Goal: Task Accomplishment & Management: Use online tool/utility

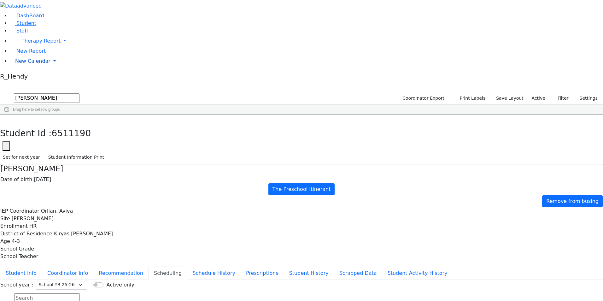
click at [26, 64] on span "New Calendar" at bounding box center [32, 61] width 35 height 6
click at [26, 77] on span "Calendar" at bounding box center [25, 74] width 23 height 6
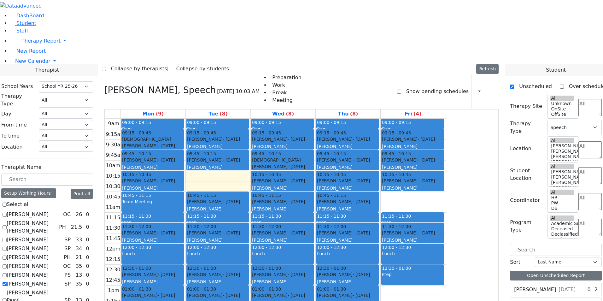
select select "212"
select select "3"
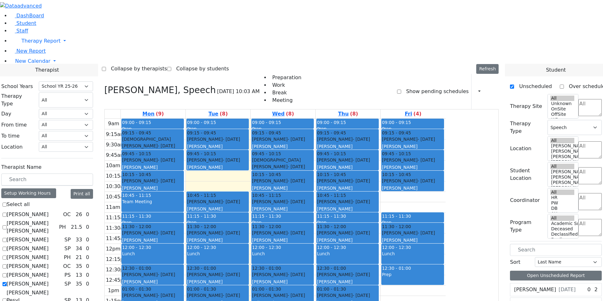
checkbox input "true"
select select
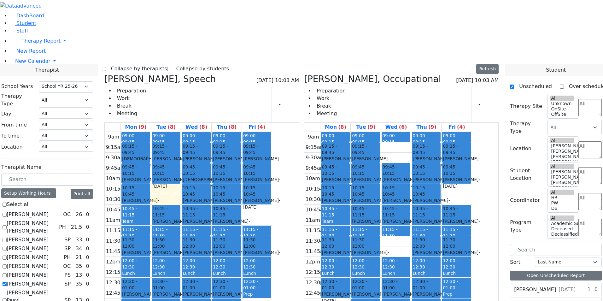
checkbox input "false"
select select "3"
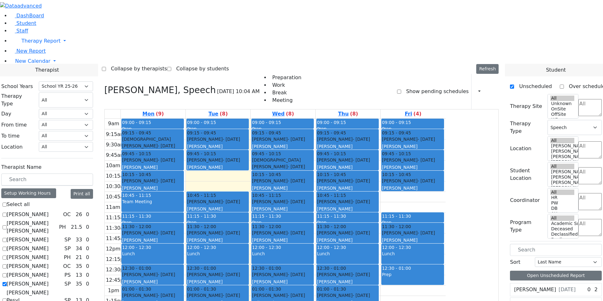
scroll to position [0, 0]
click at [49, 245] on label "[PERSON_NAME]" at bounding box center [28, 249] width 42 height 8
click at [7, 247] on input "[PERSON_NAME]" at bounding box center [5, 249] width 4 height 4
checkbox input "true"
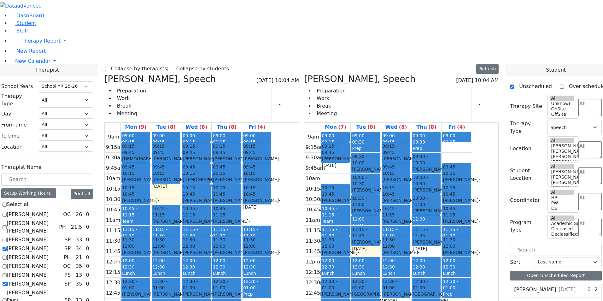
click at [49, 280] on label "[PERSON_NAME]" at bounding box center [28, 284] width 42 height 8
click at [7, 282] on input "[PERSON_NAME]" at bounding box center [5, 284] width 4 height 4
checkbox input "false"
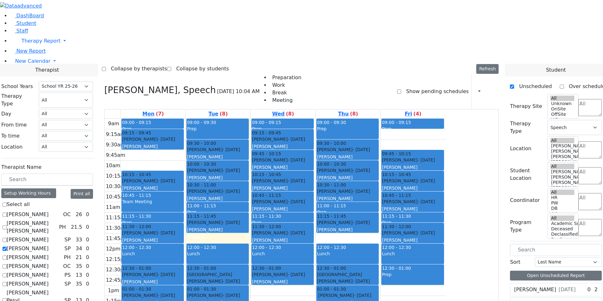
click at [49, 245] on label "[PERSON_NAME]" at bounding box center [28, 249] width 42 height 8
click at [7, 247] on input "[PERSON_NAME]" at bounding box center [5, 249] width 4 height 4
checkbox input "false"
select select
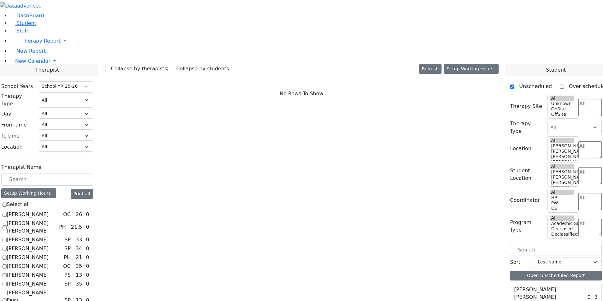
scroll to position [353, 0]
checkbox input "true"
select select "2"
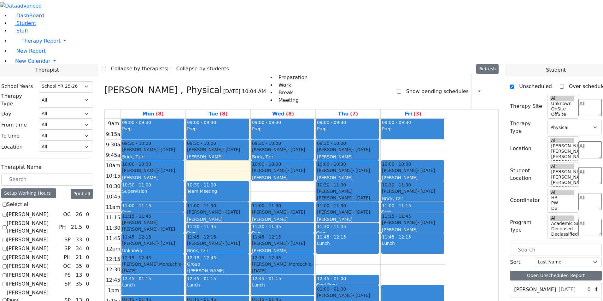
checkbox input "false"
select select
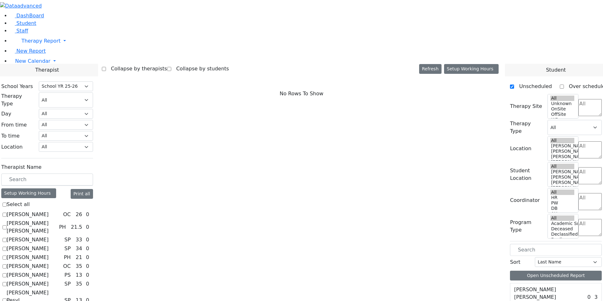
scroll to position [573, 0]
checkbox input "true"
select select "3"
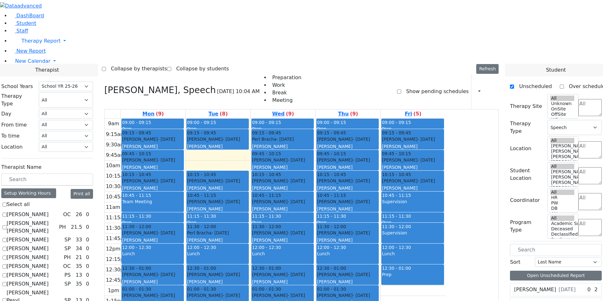
checkbox input "false"
select select
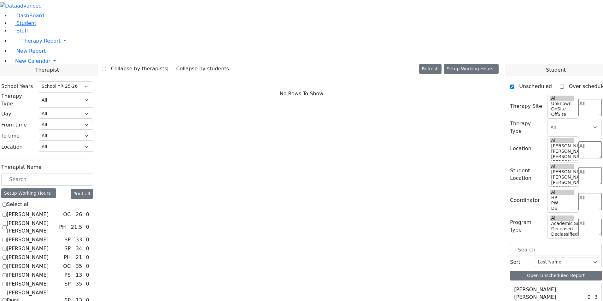
scroll to position [0, 0]
click at [93, 142] on select "All [PERSON_NAME] 5 [PERSON_NAME] 4 [PERSON_NAME] 3 [PERSON_NAME] 2 [PERSON_NAM…" at bounding box center [66, 147] width 54 height 10
select select "33"
click at [93, 142] on select "All [PERSON_NAME] 5 [PERSON_NAME] 4 [PERSON_NAME] 3 [PERSON_NAME] 2 [PERSON_NAM…" at bounding box center [66, 147] width 54 height 10
click at [49, 245] on label "[PERSON_NAME]" at bounding box center [28, 249] width 42 height 8
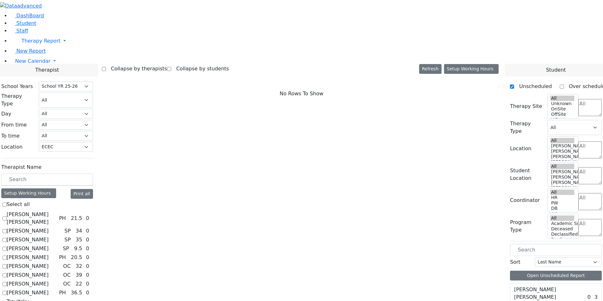
click at [7, 247] on input "[PERSON_NAME]" at bounding box center [5, 249] width 4 height 4
checkbox input "true"
select select "3"
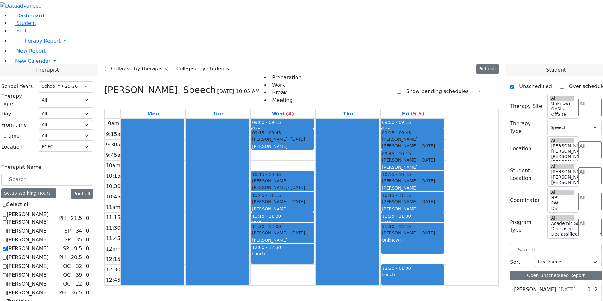
click at [49, 245] on label "[PERSON_NAME]" at bounding box center [28, 249] width 42 height 8
click at [7, 247] on input "[PERSON_NAME]" at bounding box center [5, 249] width 4 height 4
checkbox input "false"
select select
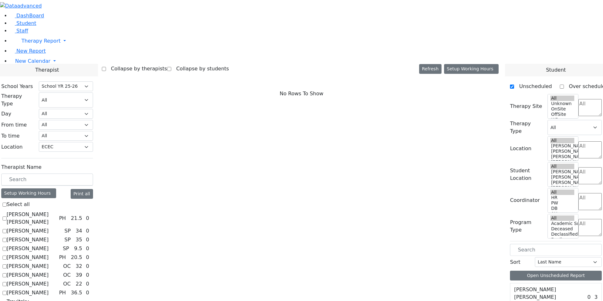
click at [49, 253] on label "[PERSON_NAME]" at bounding box center [28, 257] width 42 height 8
click at [7, 255] on input "[PERSON_NAME]" at bounding box center [5, 257] width 4 height 4
checkbox input "true"
select select "2"
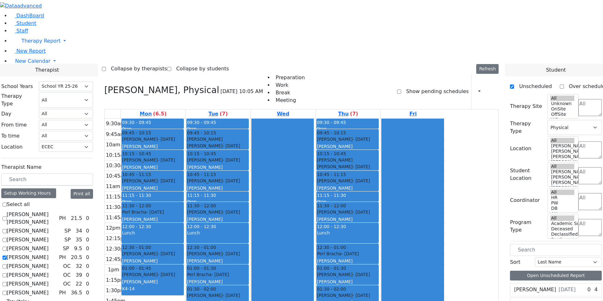
click at [49, 253] on label "[PERSON_NAME]" at bounding box center [28, 257] width 42 height 8
click at [7, 255] on input "[PERSON_NAME]" at bounding box center [5, 257] width 4 height 4
checkbox input "false"
select select
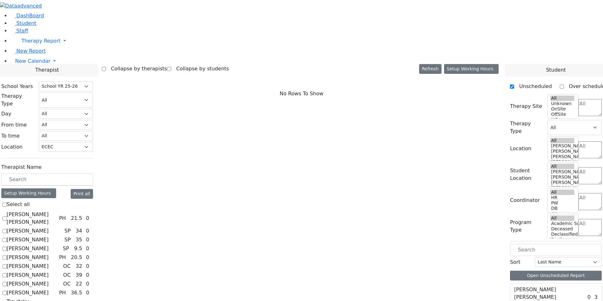
click at [49, 271] on label "[PERSON_NAME]" at bounding box center [28, 275] width 42 height 8
click at [7, 273] on input "[PERSON_NAME]" at bounding box center [5, 275] width 4 height 4
checkbox input "true"
select select "1"
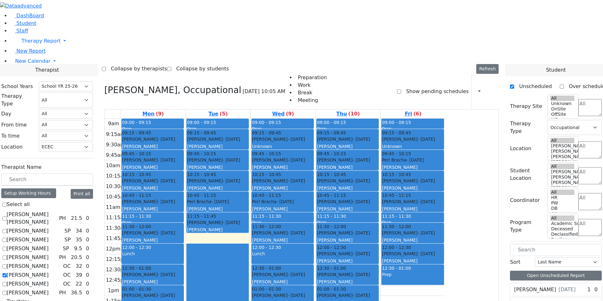
click at [49, 271] on label "[PERSON_NAME]" at bounding box center [28, 275] width 42 height 8
click at [7, 273] on input "[PERSON_NAME]" at bounding box center [5, 275] width 4 height 4
checkbox input "false"
select select
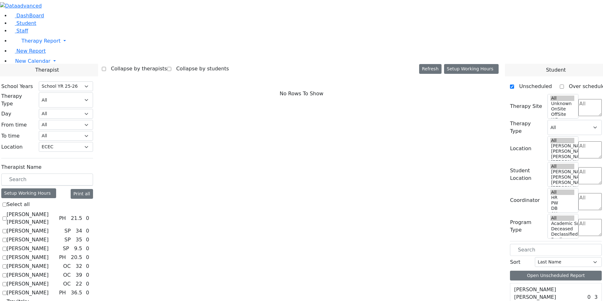
click at [49, 280] on label "[PERSON_NAME]" at bounding box center [28, 284] width 42 height 8
click at [7, 282] on input "[PERSON_NAME]" at bounding box center [5, 284] width 4 height 4
checkbox input "true"
select select "1"
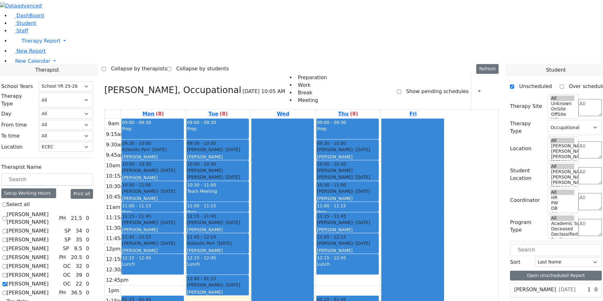
click at [49, 280] on label "[PERSON_NAME]" at bounding box center [28, 284] width 42 height 8
click at [7, 282] on input "[PERSON_NAME]" at bounding box center [5, 284] width 4 height 4
checkbox input "false"
select select
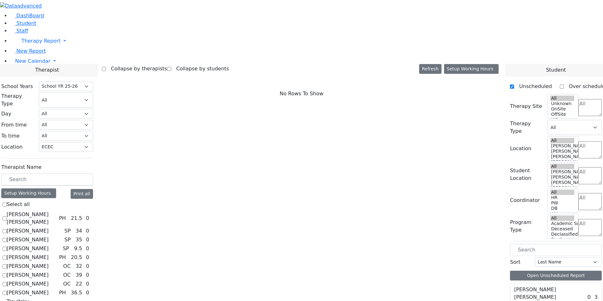
click at [49, 289] on label "[PERSON_NAME]" at bounding box center [28, 293] width 42 height 8
click at [7, 291] on input "[PERSON_NAME]" at bounding box center [5, 293] width 4 height 4
checkbox input "true"
select select "2"
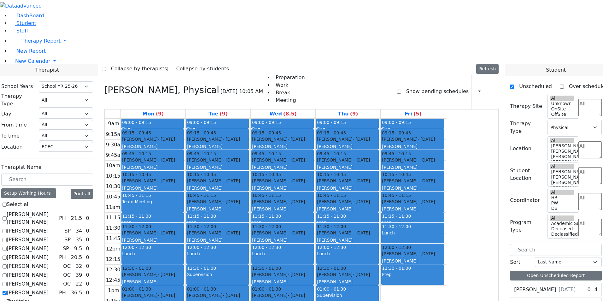
click at [49, 289] on label "[PERSON_NAME]" at bounding box center [28, 293] width 42 height 8
click at [7, 291] on input "[PERSON_NAME]" at bounding box center [5, 293] width 4 height 4
checkbox input "false"
select select
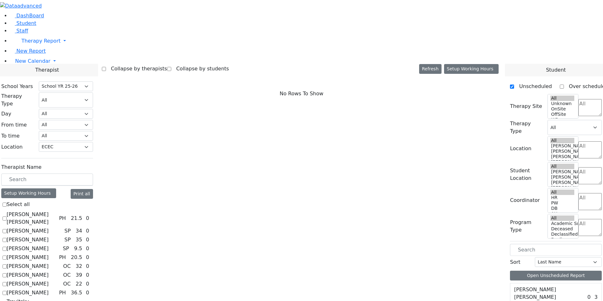
click at [62, 298] on label "Travitsky [PERSON_NAME]" at bounding box center [34, 305] width 55 height 15
click at [7, 300] on input "Travitsky [PERSON_NAME]" at bounding box center [5, 305] width 4 height 4
checkbox input "true"
select select "3"
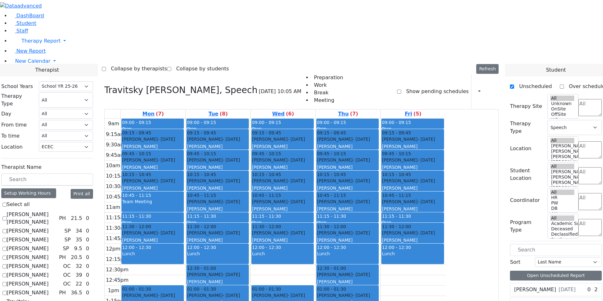
click at [62, 298] on label "Travitsky [PERSON_NAME]" at bounding box center [34, 305] width 55 height 15
click at [7, 300] on input "Travitsky [PERSON_NAME]" at bounding box center [5, 305] width 4 height 4
checkbox input "false"
select select
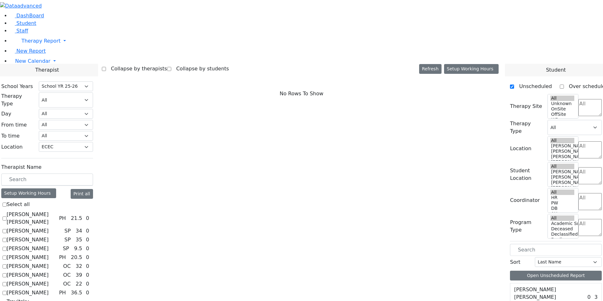
checkbox input "true"
select select "1"
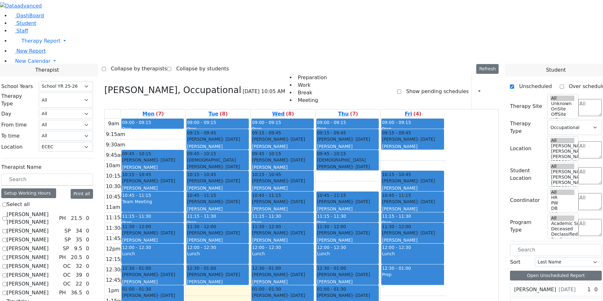
checkbox input "false"
select select
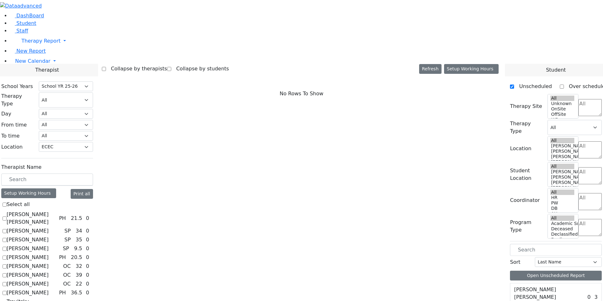
checkbox input "true"
select select "3"
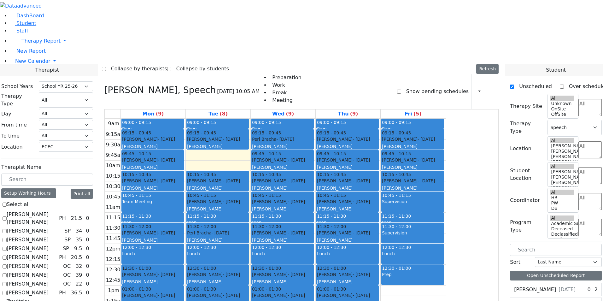
checkbox input "false"
select select
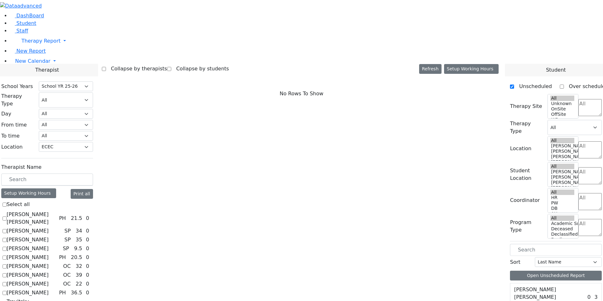
checkbox input "true"
select select "2"
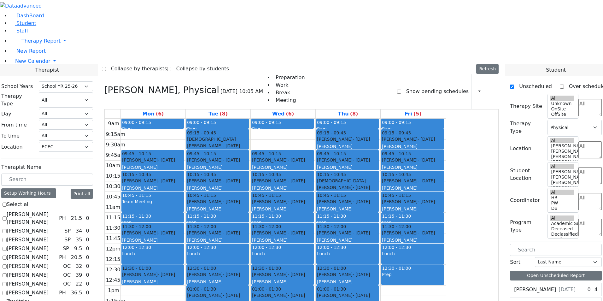
checkbox input "false"
select select
